Goal: Communication & Community: Answer question/provide support

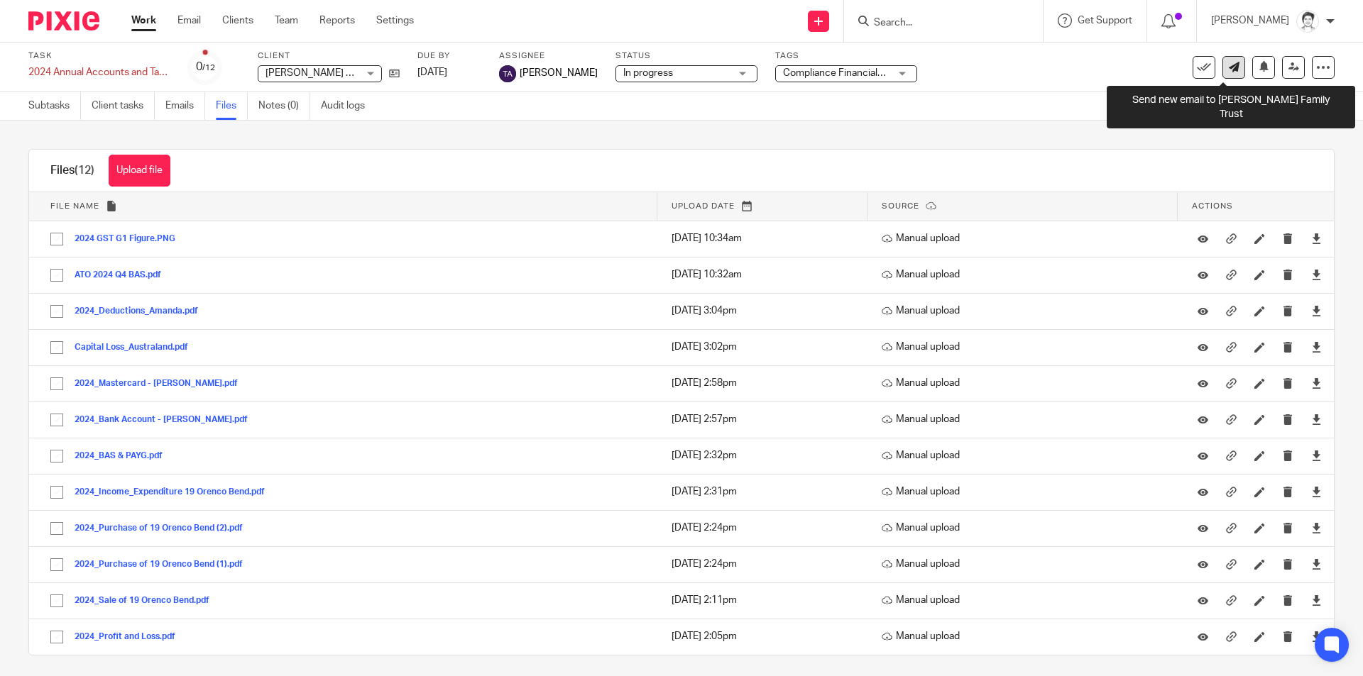
click at [1222, 73] on link at bounding box center [1233, 67] width 23 height 23
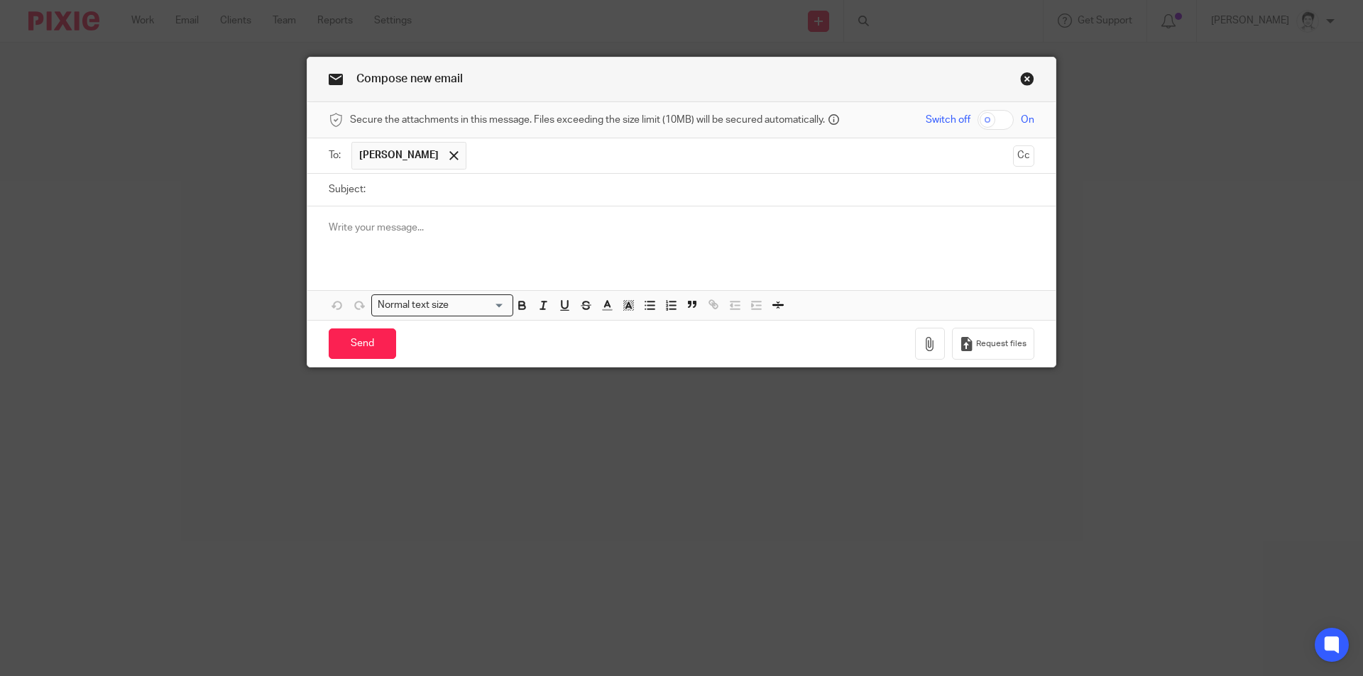
click at [449, 158] on span at bounding box center [453, 155] width 9 height 9
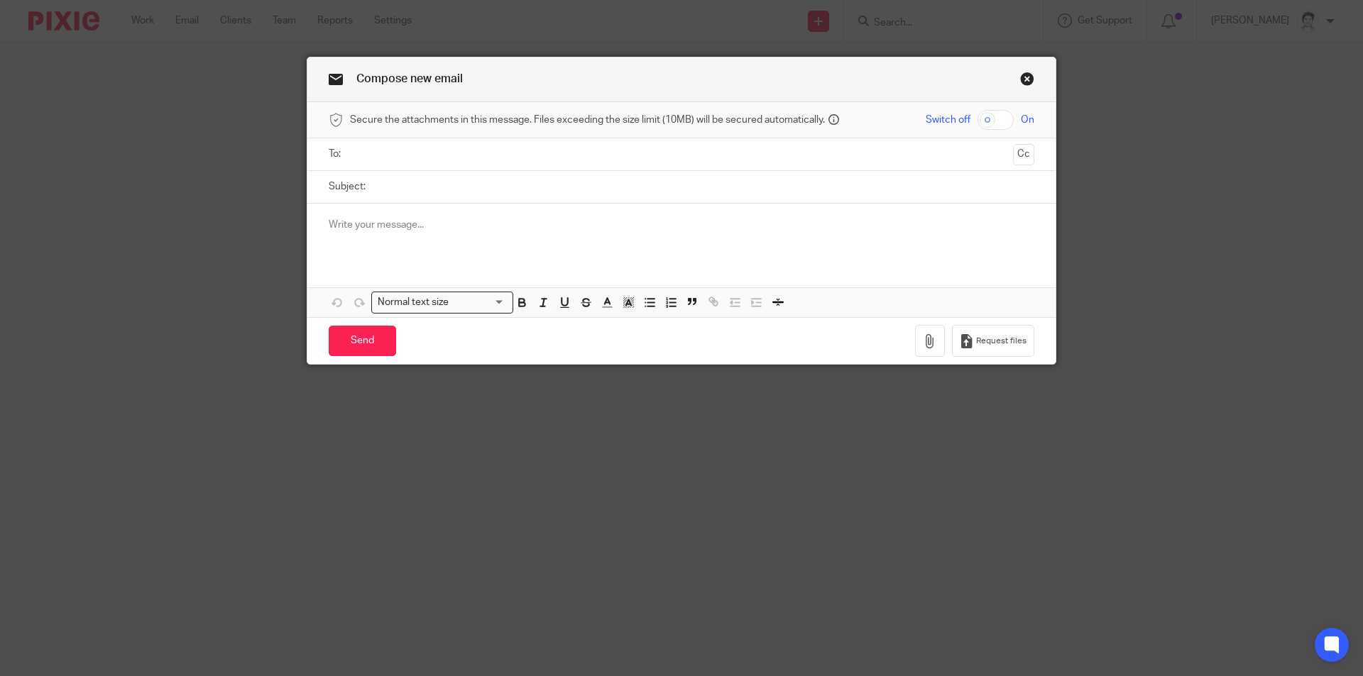
click at [412, 156] on input "text" at bounding box center [681, 154] width 652 height 16
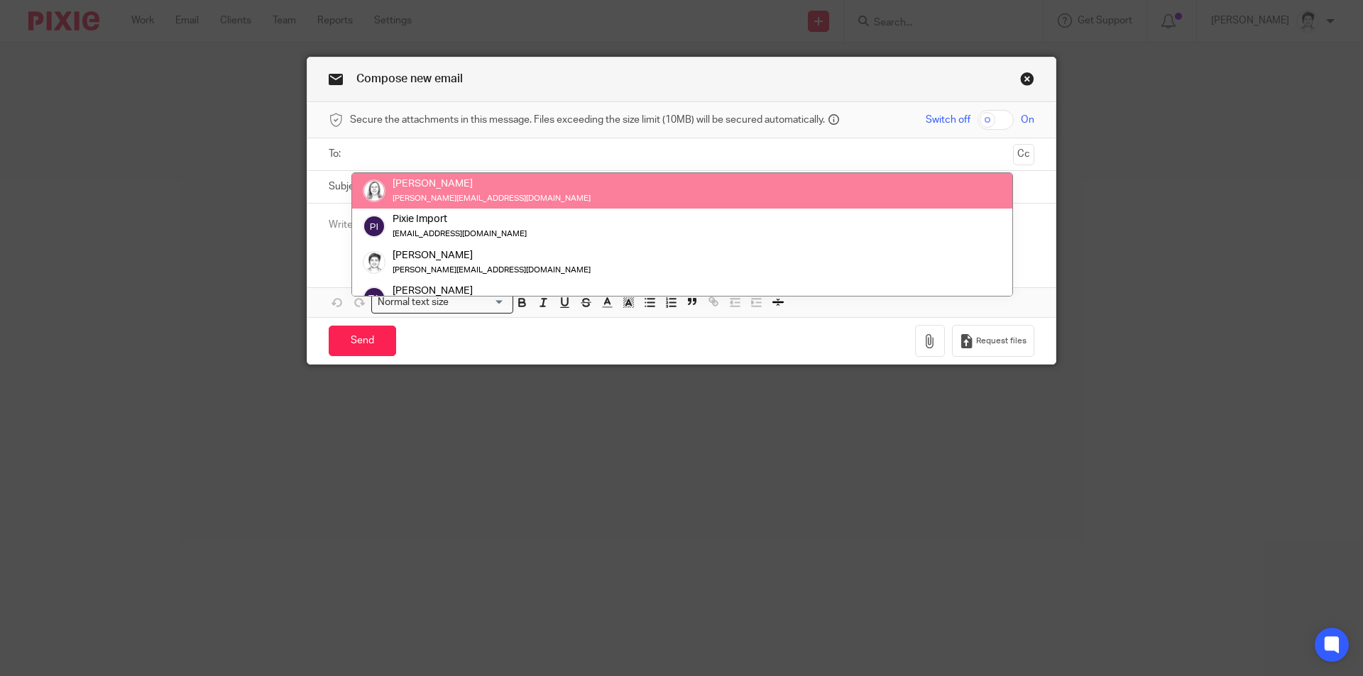
scroll to position [127, 0]
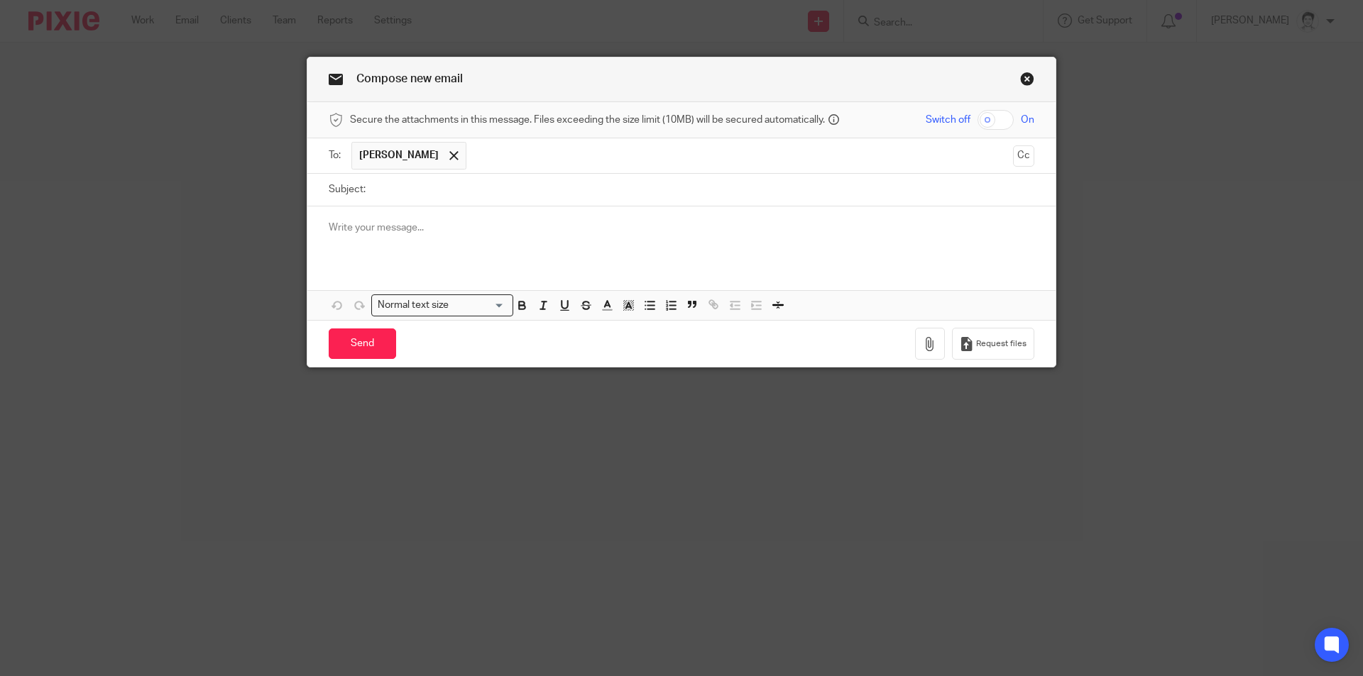
click at [428, 189] on input "Subject:" at bounding box center [704, 190] width 662 height 32
type input "O"
type input "I"
type input "re [PERSON_NAME] FT"
click at [378, 212] on div at bounding box center [681, 234] width 748 height 55
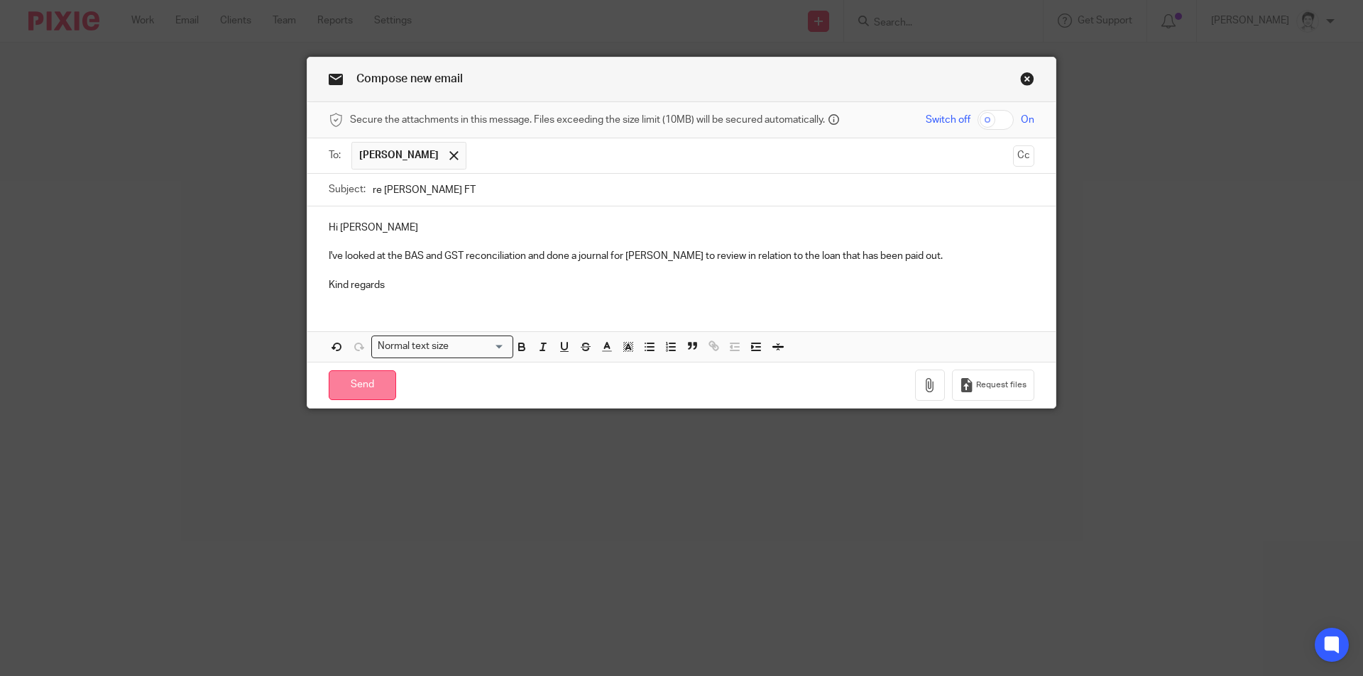
click at [338, 372] on input "Send" at bounding box center [362, 386] width 67 height 31
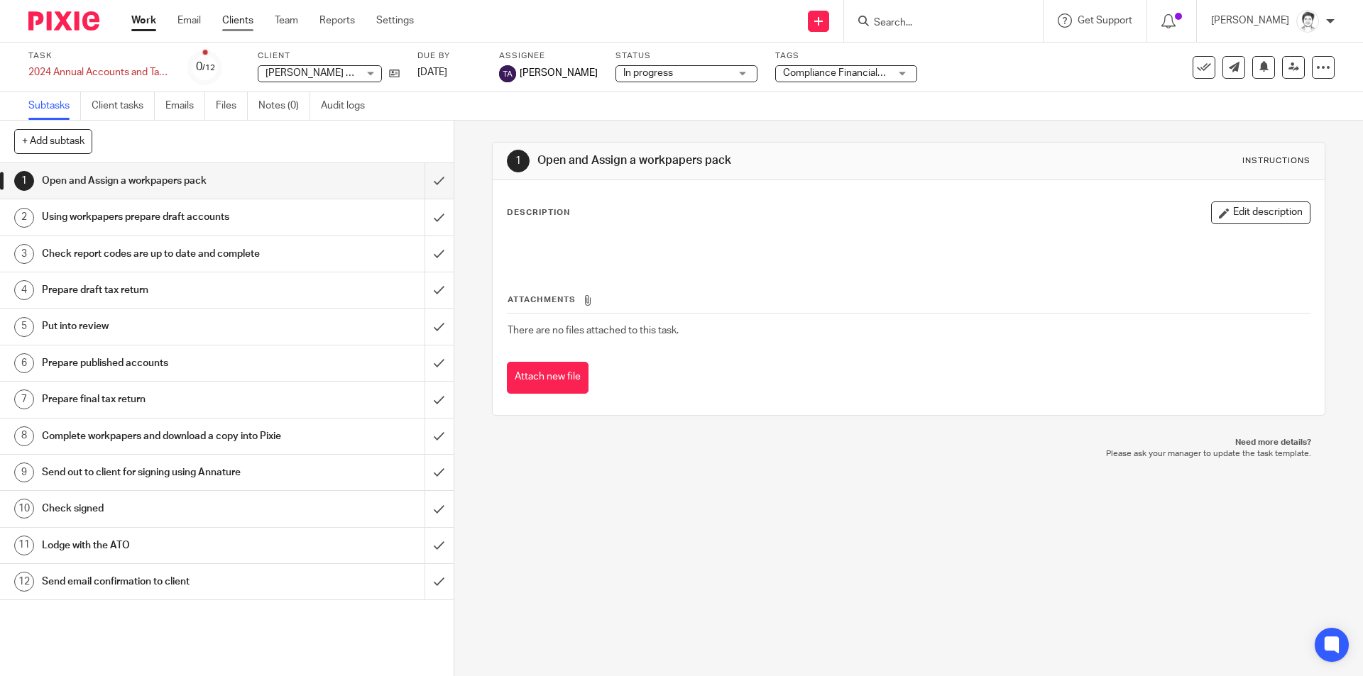
click at [248, 16] on link "Clients" at bounding box center [237, 20] width 31 height 14
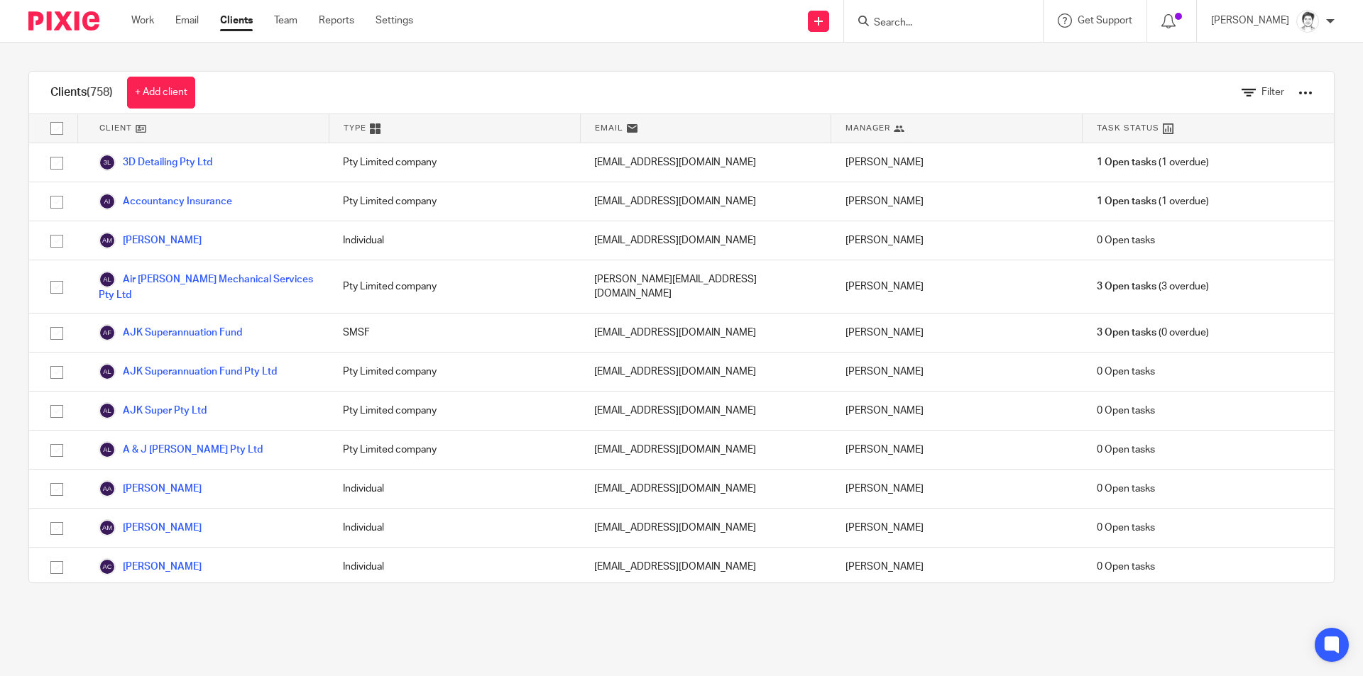
drag, startPoint x: 0, startPoint y: 0, endPoint x: 981, endPoint y: 65, distance: 983.2
